Goal: Task Accomplishment & Management: Use online tool/utility

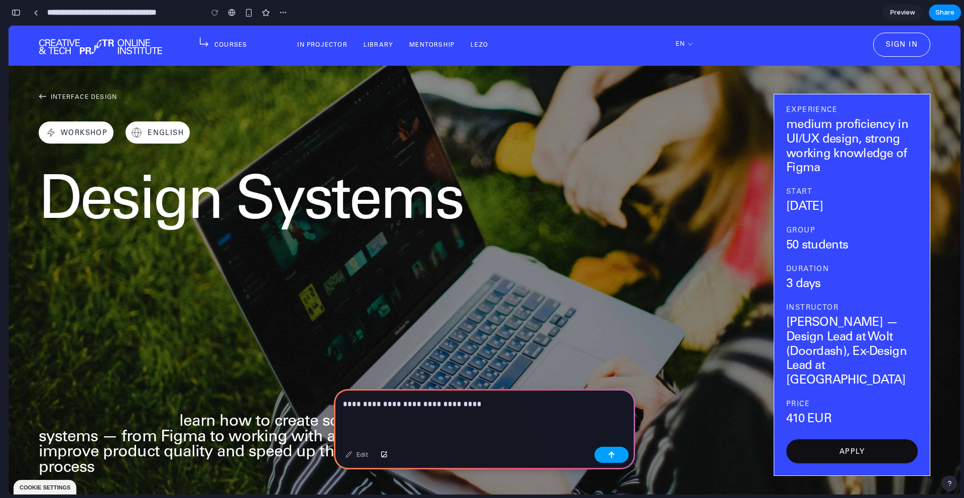
click at [618, 451] on button "button" at bounding box center [611, 455] width 34 height 16
